Goal: Navigation & Orientation: Find specific page/section

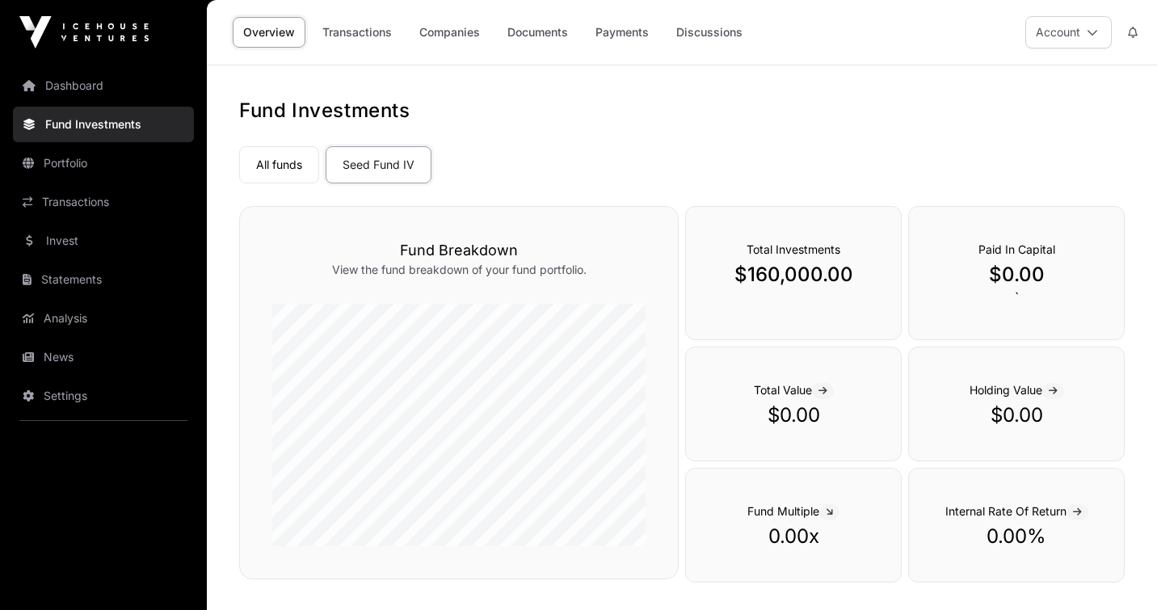
click at [347, 22] on link "Transactions" at bounding box center [357, 32] width 90 height 31
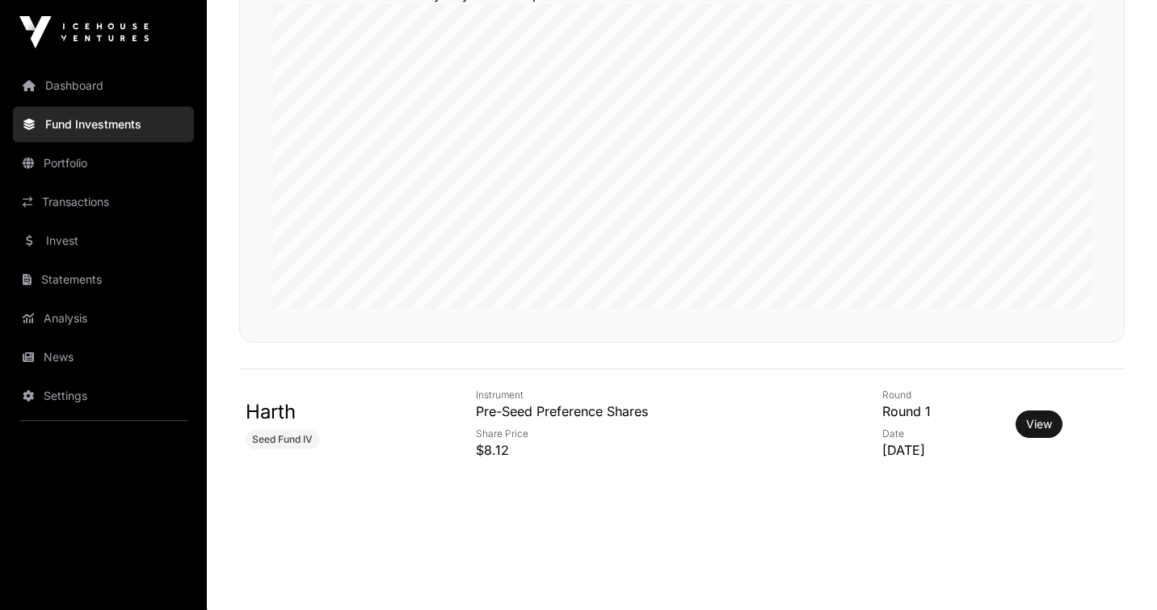
scroll to position [294, 0]
click at [1048, 421] on link "View" at bounding box center [1039, 420] width 26 height 16
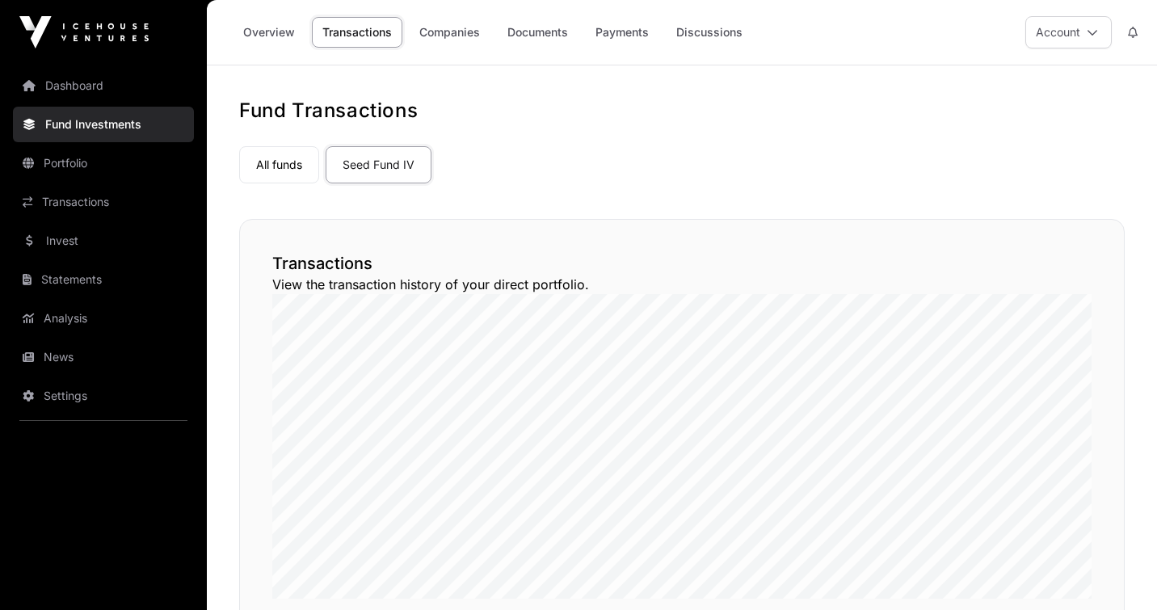
click at [444, 33] on link "Companies" at bounding box center [450, 32] width 82 height 31
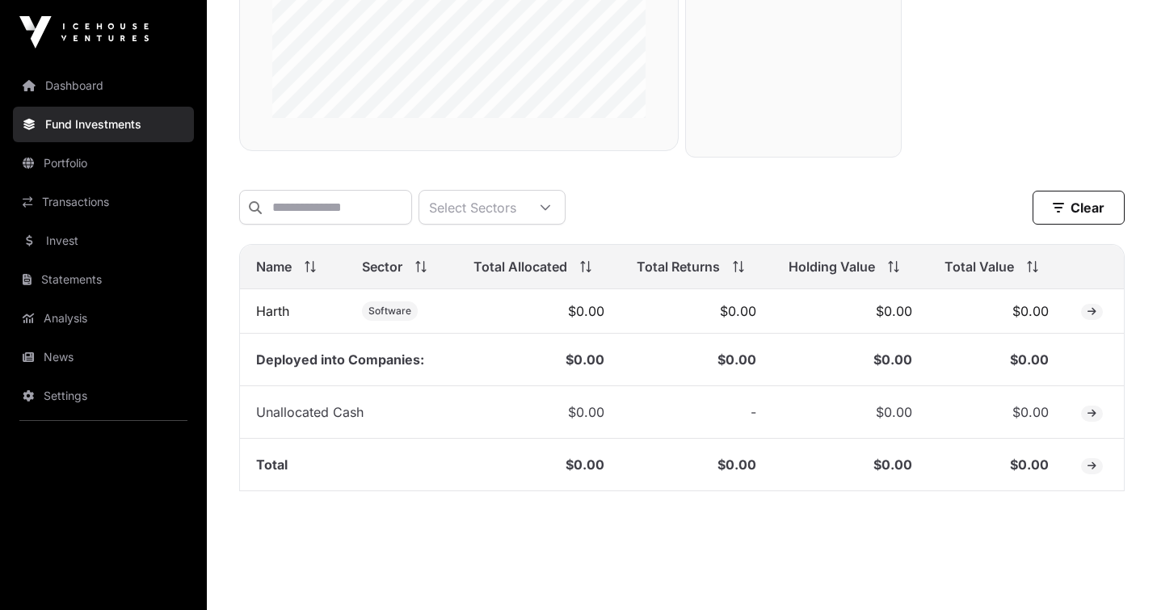
scroll to position [460, 0]
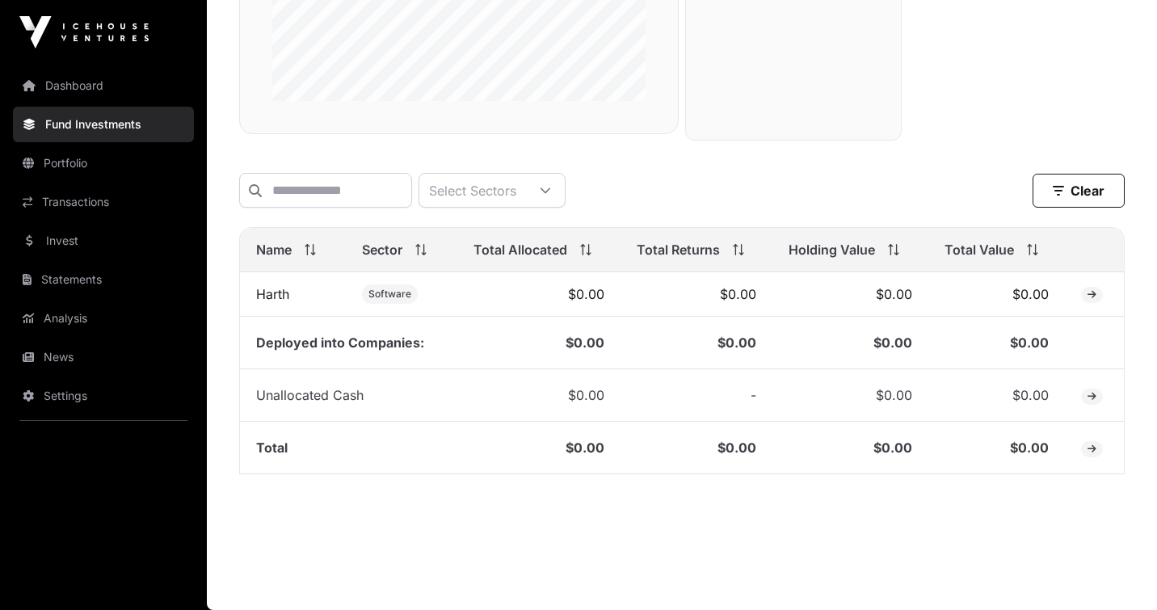
click at [1091, 293] on icon at bounding box center [1091, 295] width 9 height 10
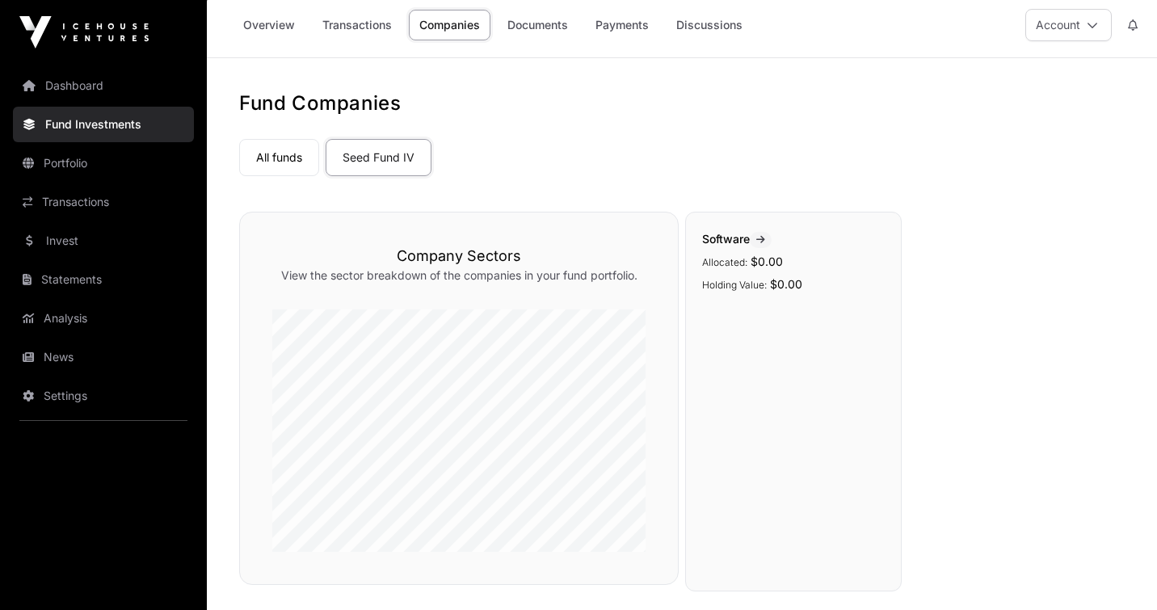
scroll to position [0, 0]
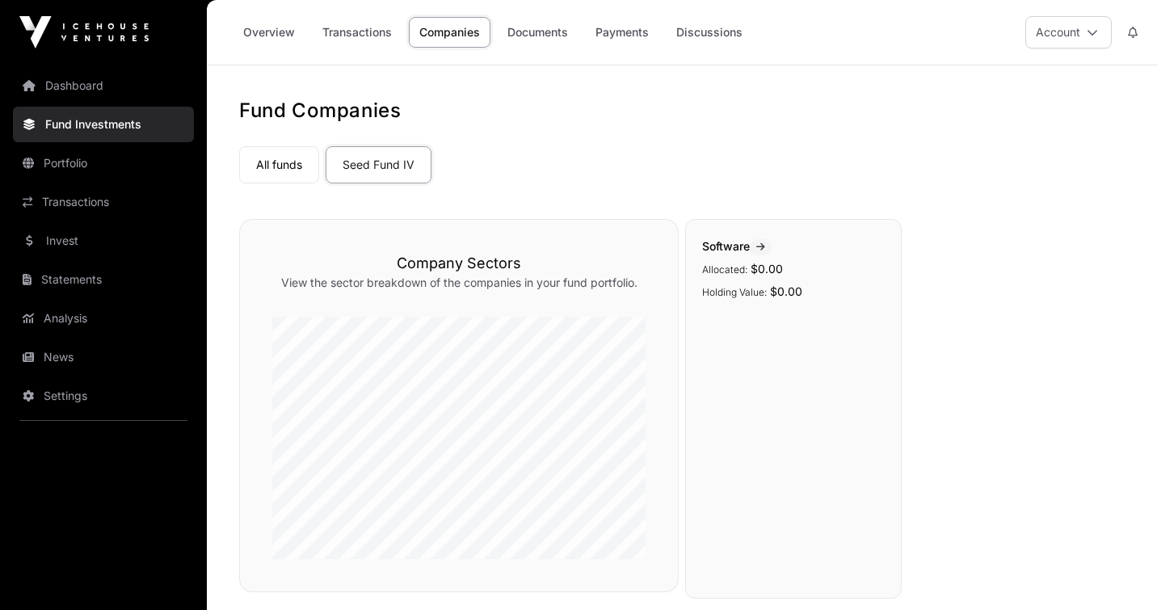
click at [54, 357] on link "News" at bounding box center [103, 357] width 181 height 36
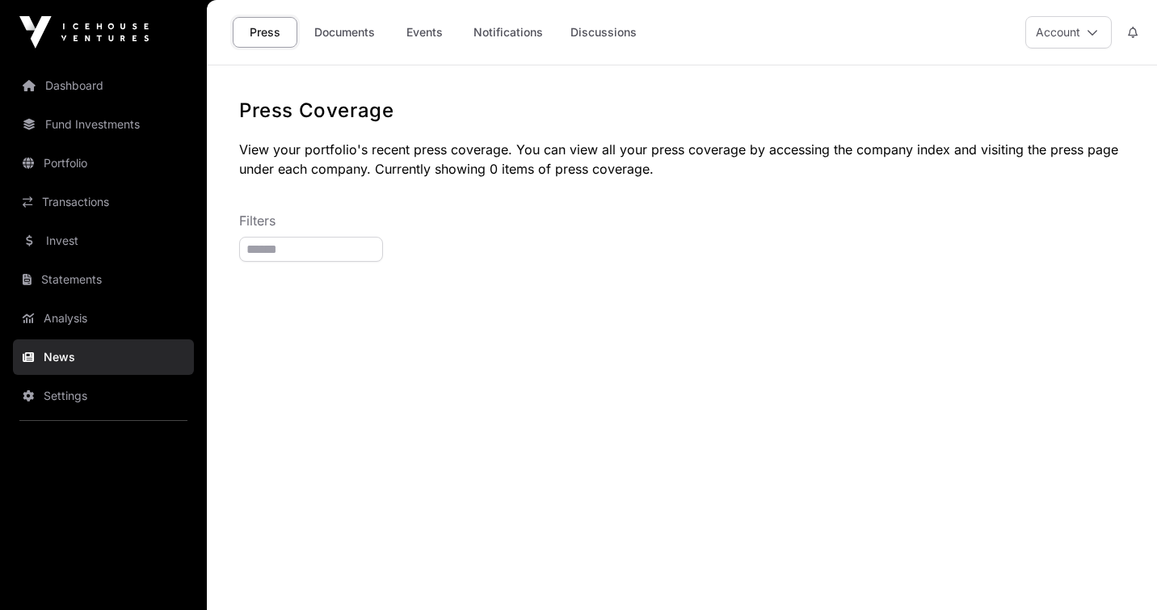
click at [333, 22] on link "Documents" at bounding box center [345, 32] width 82 height 31
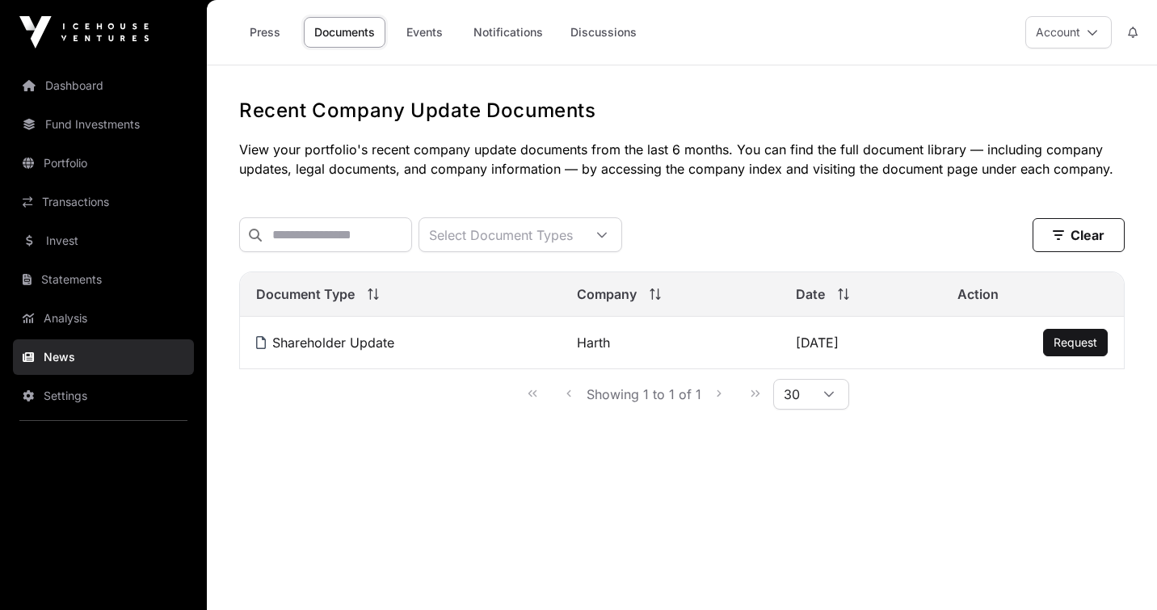
click at [1073, 349] on span "Request" at bounding box center [1076, 342] width 44 height 14
click at [420, 32] on link "Events" at bounding box center [424, 32] width 65 height 31
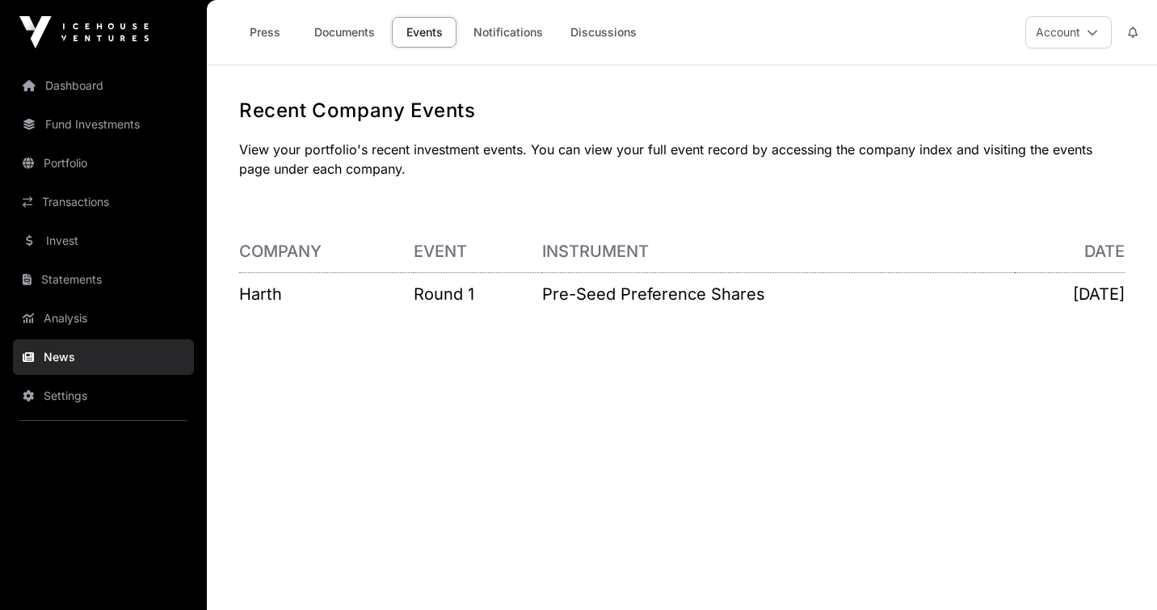
click at [496, 31] on link "Notifications" at bounding box center [508, 32] width 90 height 31
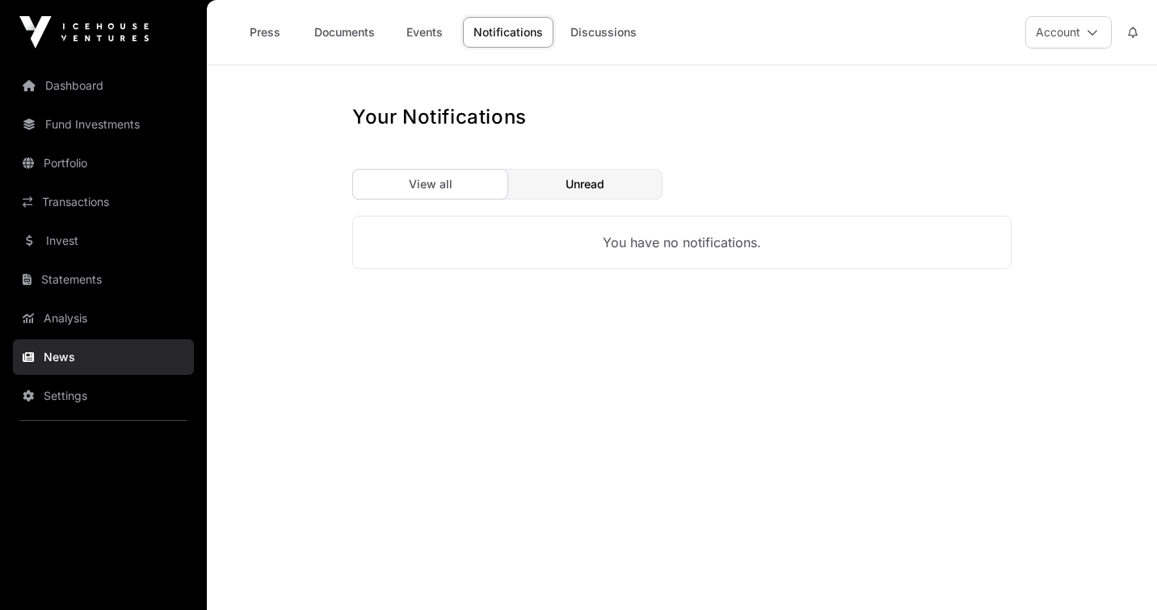
click at [583, 31] on link "Discussions" at bounding box center [603, 32] width 87 height 31
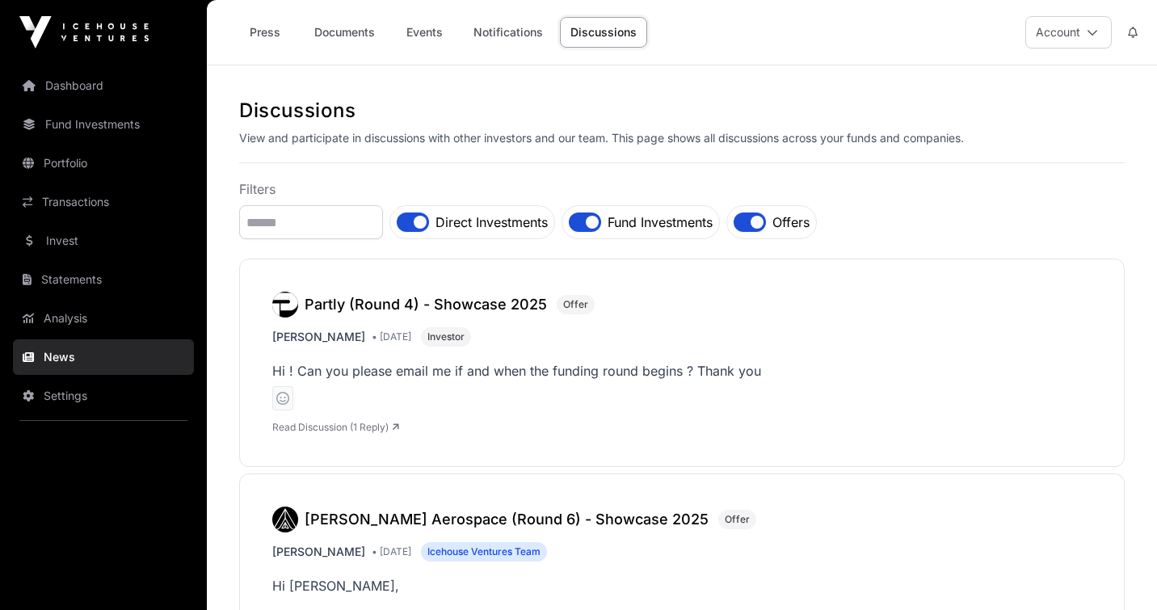
click at [105, 127] on link "Fund Investments" at bounding box center [103, 125] width 181 height 36
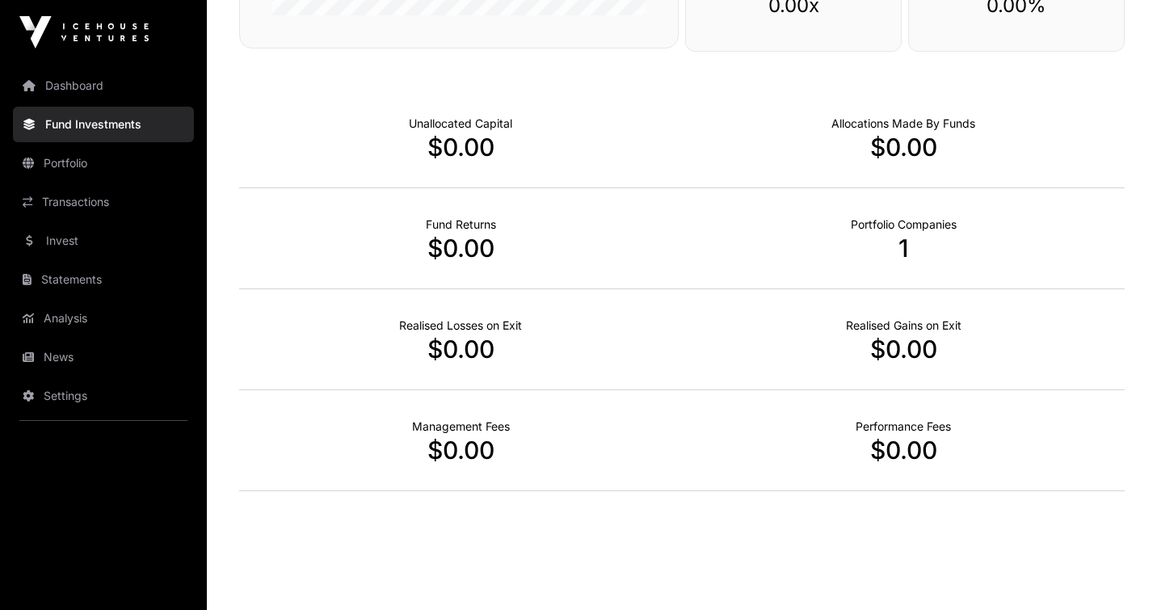
scroll to position [1009, 0]
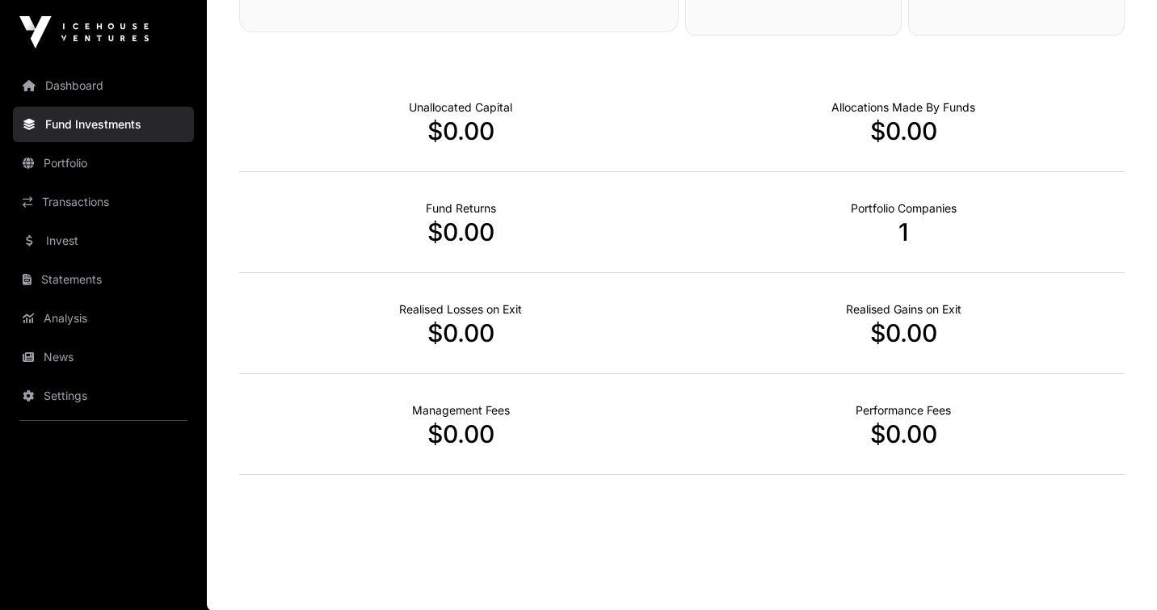
click at [103, 149] on link "Portfolio" at bounding box center [103, 163] width 181 height 36
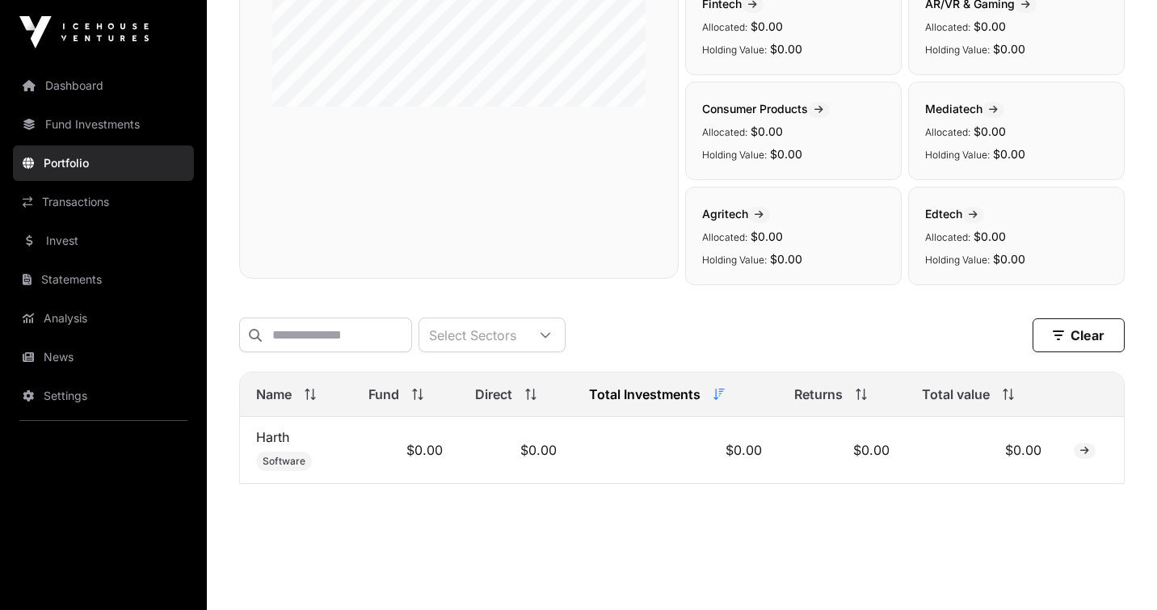
scroll to position [388, 0]
